Goal: Task Accomplishment & Management: Manage account settings

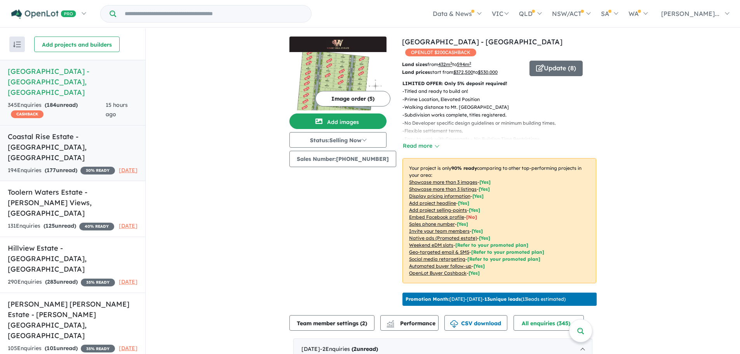
click at [71, 138] on h5 "Coastal Rise Estate - [GEOGRAPHIC_DATA] , [GEOGRAPHIC_DATA]" at bounding box center [73, 146] width 130 height 31
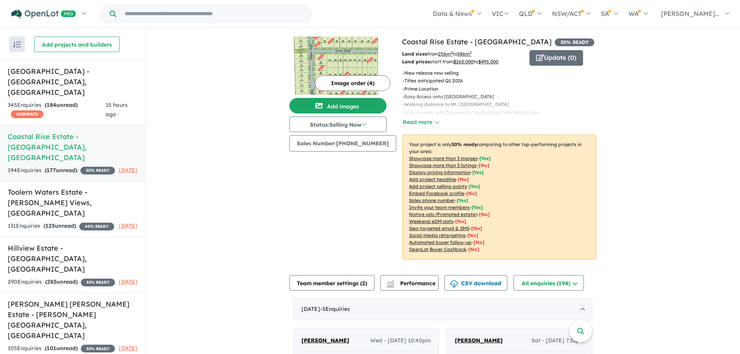
click at [329, 82] on button "Image order ( 4 )" at bounding box center [352, 83] width 75 height 16
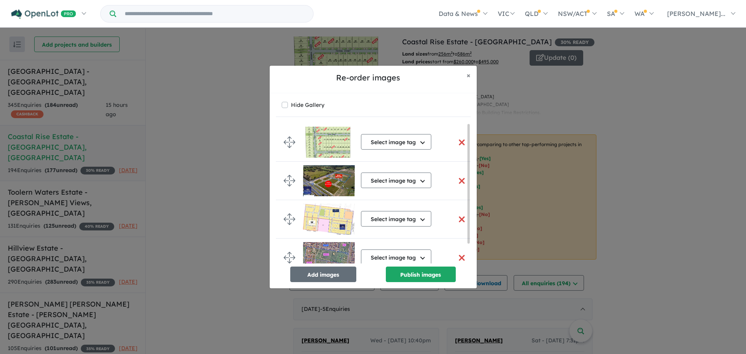
click at [457, 138] on button "button" at bounding box center [462, 142] width 16 height 17
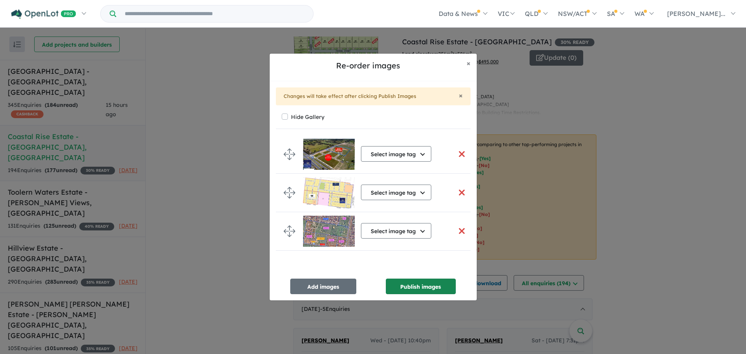
click at [436, 282] on button "Publish images" at bounding box center [421, 287] width 70 height 16
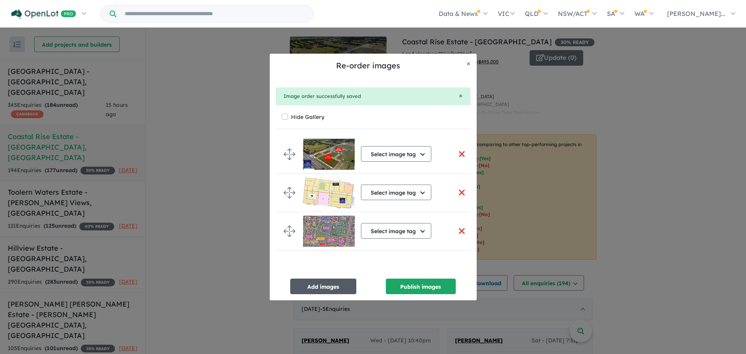
click at [344, 282] on button "Add images" at bounding box center [323, 287] width 66 height 16
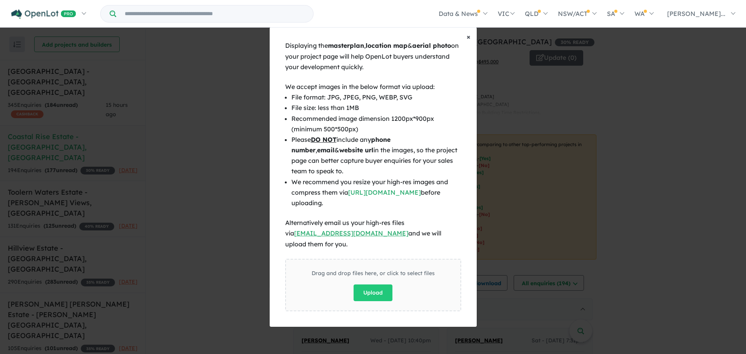
click at [465, 46] on div "Displaying the masterplan , location map & aerial photo on your project page wi…" at bounding box center [373, 183] width 207 height 286
click at [467, 41] on span "×" at bounding box center [469, 36] width 4 height 9
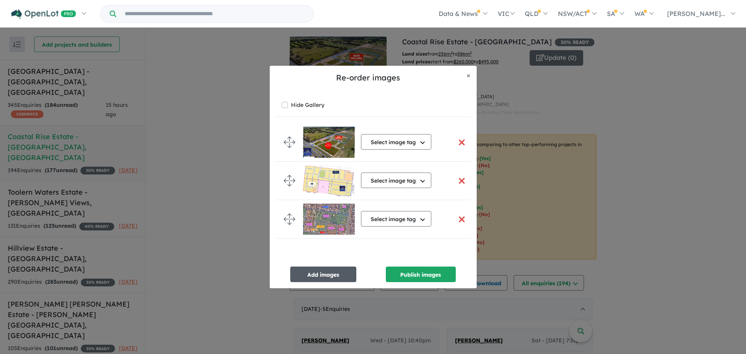
click at [312, 274] on button "Add images" at bounding box center [323, 275] width 66 height 16
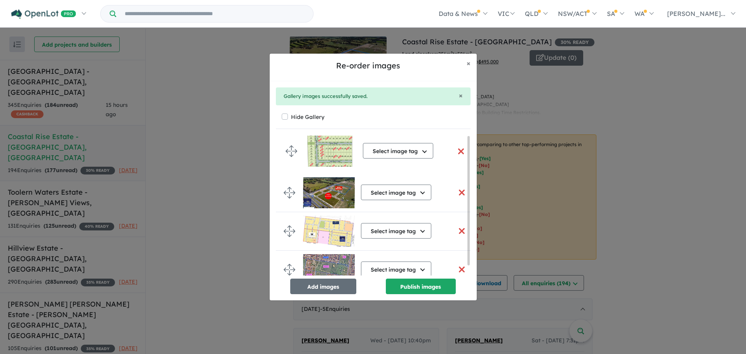
drag, startPoint x: 284, startPoint y: 266, endPoint x: 286, endPoint y: 148, distance: 118.5
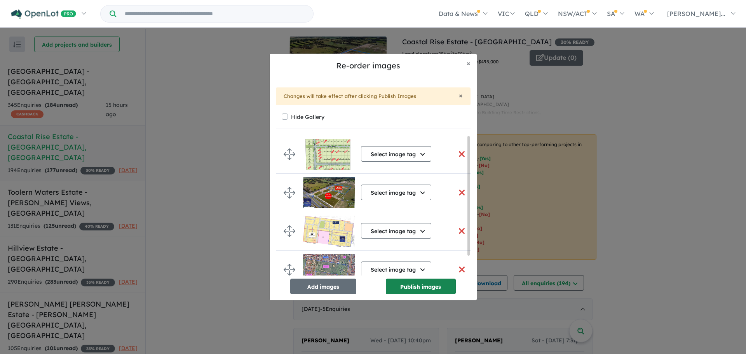
click at [413, 284] on button "Publish images" at bounding box center [421, 287] width 70 height 16
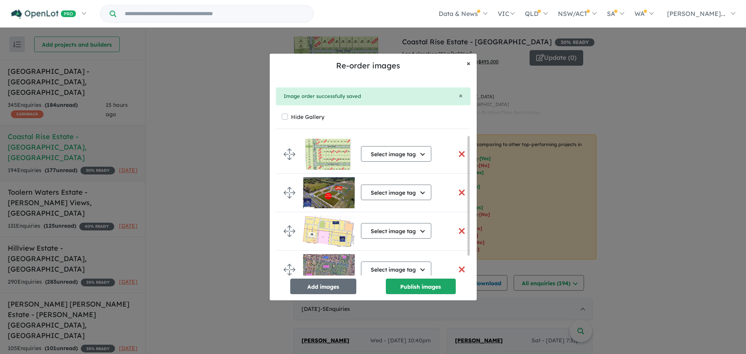
click at [469, 64] on span "×" at bounding box center [469, 63] width 4 height 9
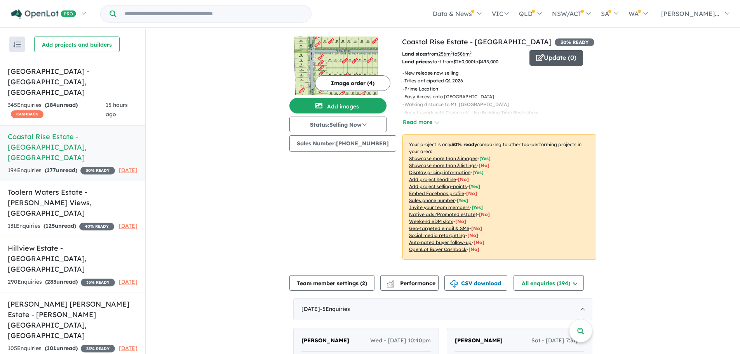
click at [544, 62] on button "Update ( 0 )" at bounding box center [557, 58] width 54 height 16
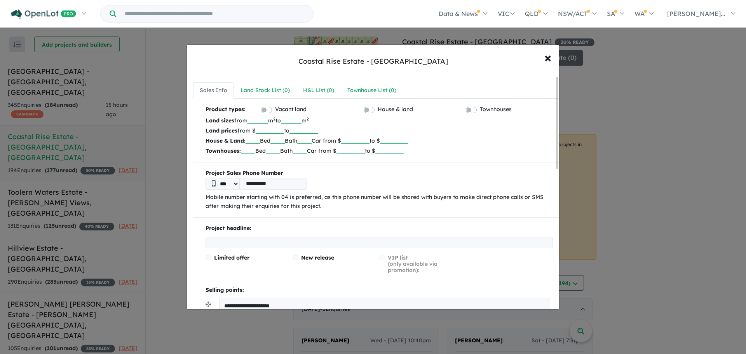
click at [284, 131] on input "******" at bounding box center [270, 130] width 28 height 8
drag, startPoint x: 271, startPoint y: 129, endPoint x: 246, endPoint y: 128, distance: 25.3
click at [246, 128] on p "Land prices from $ ****** to ******" at bounding box center [379, 130] width 347 height 10
type input "******"
click at [347, 129] on p "Land prices from $ ****** to ******" at bounding box center [379, 130] width 347 height 10
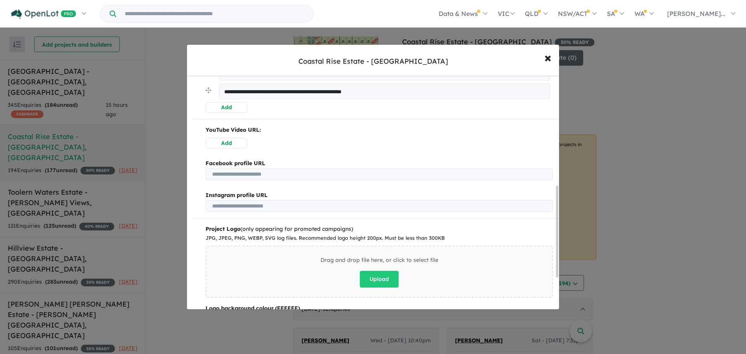
scroll to position [358, 0]
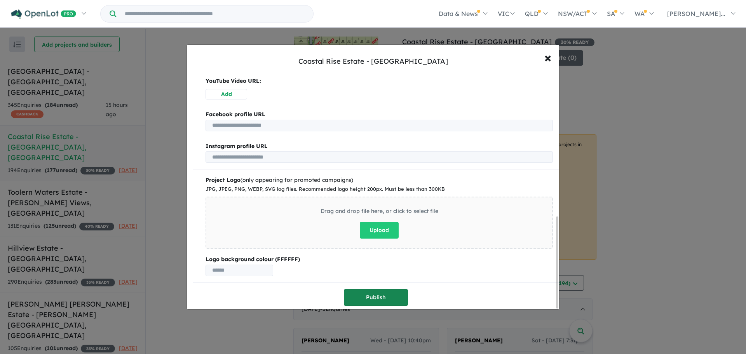
click at [382, 289] on button "Publish" at bounding box center [376, 297] width 64 height 17
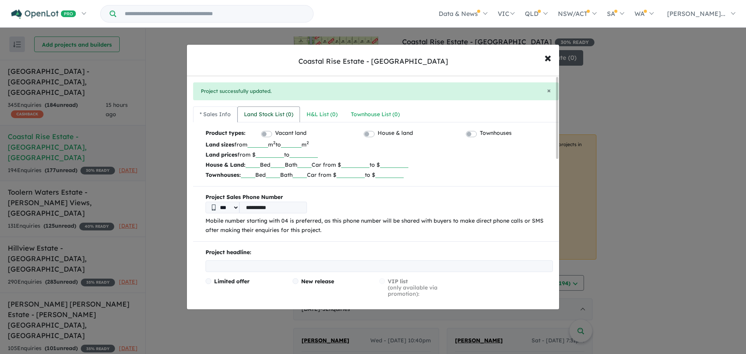
click at [261, 107] on link "Land Stock List ( 0 )" at bounding box center [268, 114] width 63 height 16
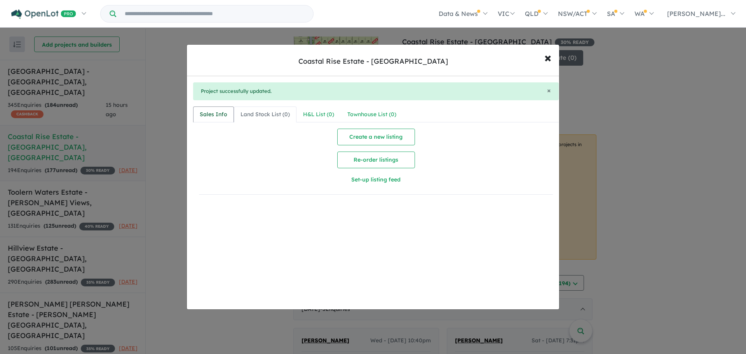
click at [203, 112] on div "Sales Info" at bounding box center [214, 114] width 28 height 9
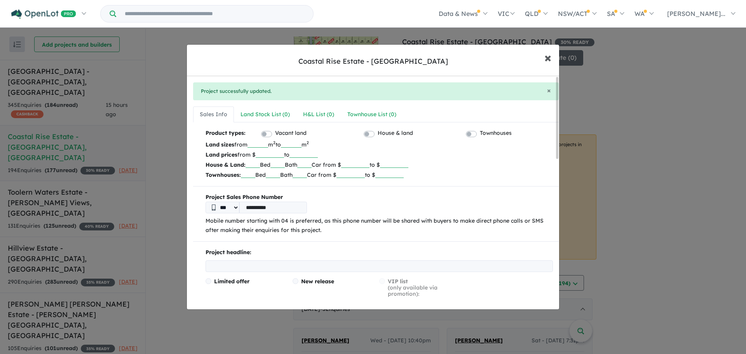
click at [546, 61] on span "×" at bounding box center [547, 57] width 7 height 17
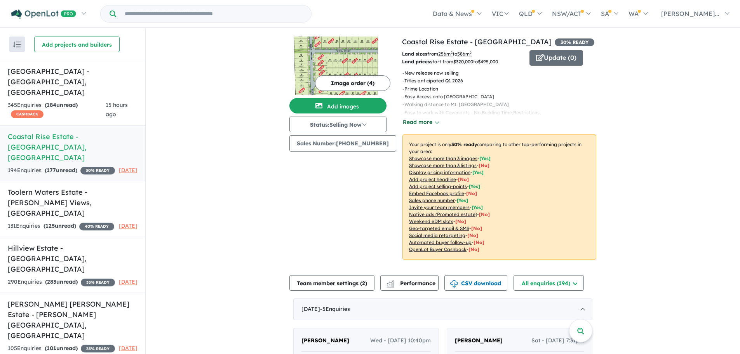
click at [412, 118] on button "Read more" at bounding box center [421, 122] width 37 height 9
click at [552, 54] on button "Update ( 0 )" at bounding box center [557, 58] width 54 height 16
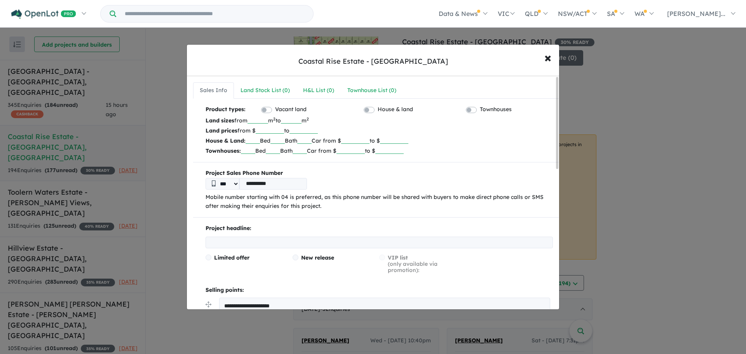
drag, startPoint x: 270, startPoint y: 119, endPoint x: 247, endPoint y: 118, distance: 22.5
click at [247, 118] on p "Land sizes from *** m 2 to *** m 2" at bounding box center [379, 120] width 347 height 10
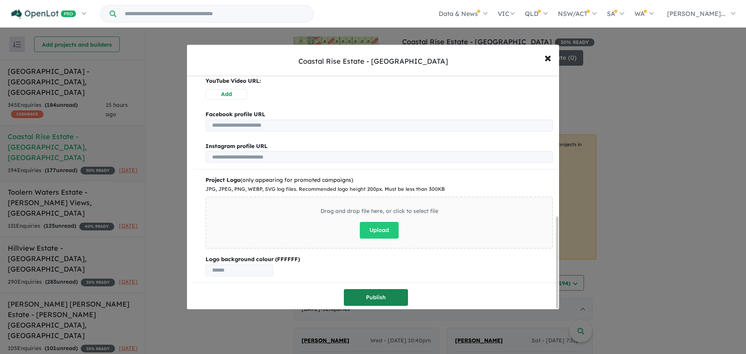
type input "***"
click at [388, 289] on button "Publish" at bounding box center [376, 297] width 64 height 17
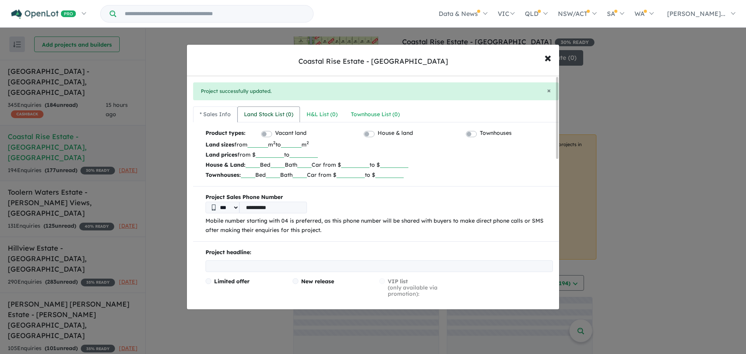
click at [265, 119] on link "Land Stock List ( 0 )" at bounding box center [268, 114] width 63 height 16
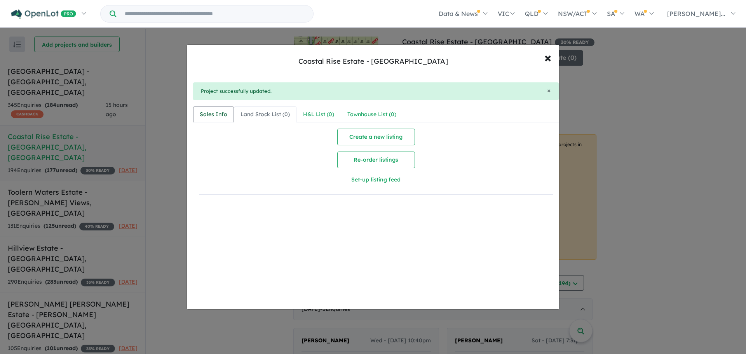
click at [216, 113] on div "Sales Info" at bounding box center [214, 114] width 28 height 9
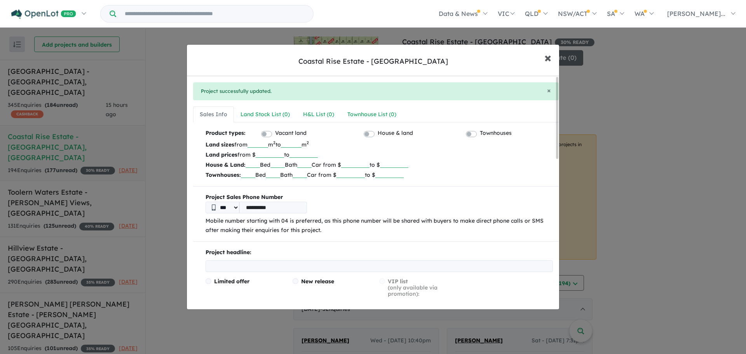
click at [542, 53] on button "× Close" at bounding box center [548, 57] width 23 height 21
